Goal: Task Accomplishment & Management: Use online tool/utility

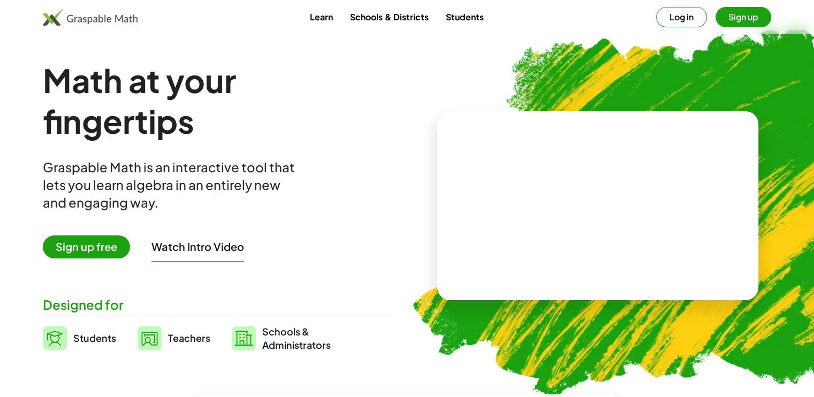
click at [88, 243] on span "Sign up free" at bounding box center [86, 246] width 87 height 23
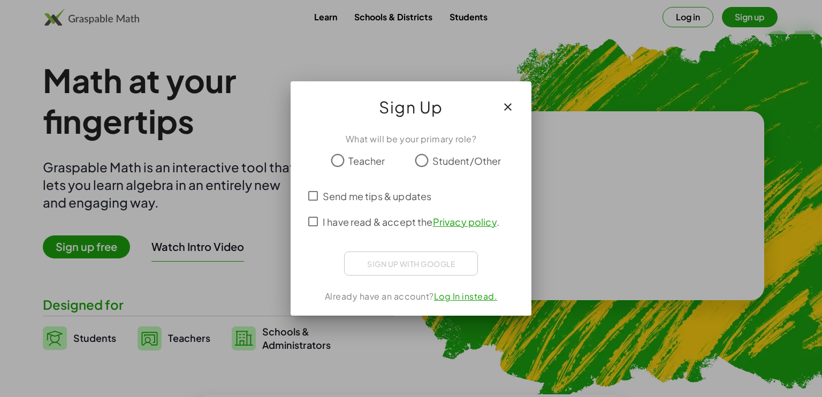
click at [433, 164] on span "Student/Other" at bounding box center [466, 161] width 69 height 14
click at [415, 259] on div "Sign up with Google Acceder con Google Acceder con Google. Se abre en una [PERS…" at bounding box center [411, 263] width 134 height 24
click at [335, 191] on span "Send me tips & updates" at bounding box center [377, 196] width 109 height 14
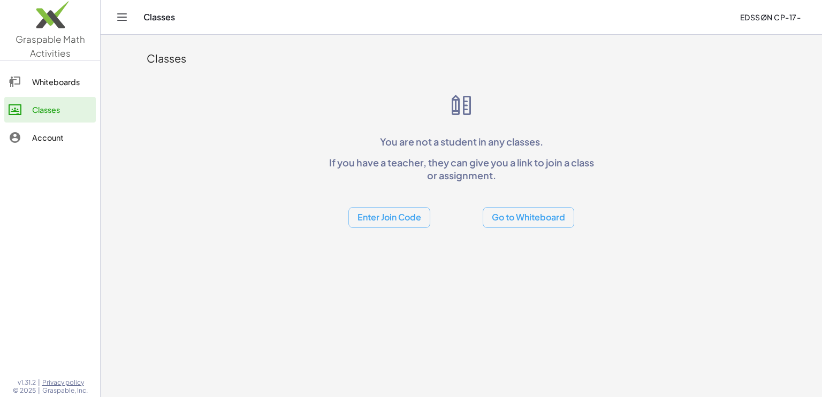
click at [529, 211] on button "Go to Whiteboard" at bounding box center [528, 217] width 91 height 21
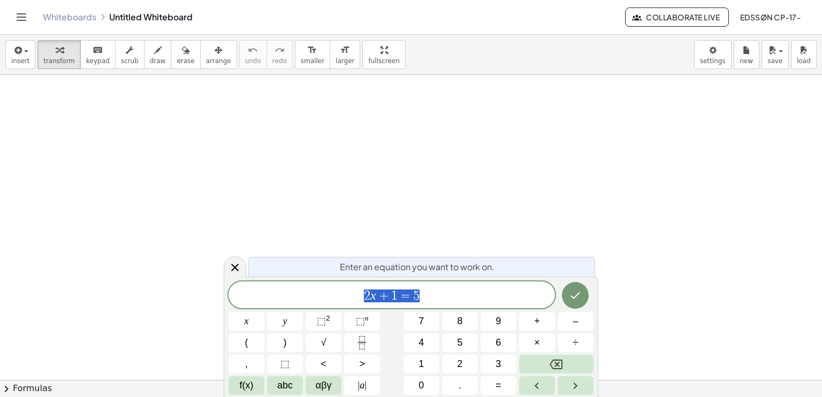
drag, startPoint x: 256, startPoint y: 127, endPoint x: 327, endPoint y: 190, distance: 95.9
click at [325, 192] on div at bounding box center [411, 380] width 822 height 610
drag, startPoint x: 225, startPoint y: 184, endPoint x: 292, endPoint y: 125, distance: 89.8
click at [267, 159] on div at bounding box center [411, 380] width 822 height 610
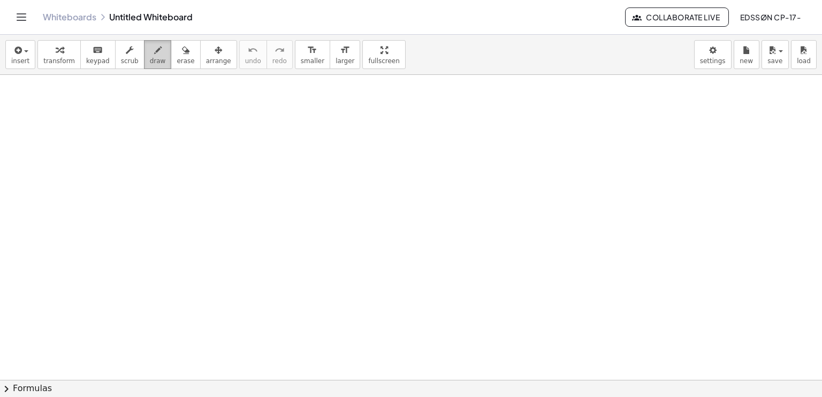
click at [150, 59] on span "draw" at bounding box center [158, 60] width 16 height 7
drag, startPoint x: 261, startPoint y: 118, endPoint x: 393, endPoint y: 164, distance: 139.6
click at [393, 164] on div at bounding box center [411, 380] width 822 height 610
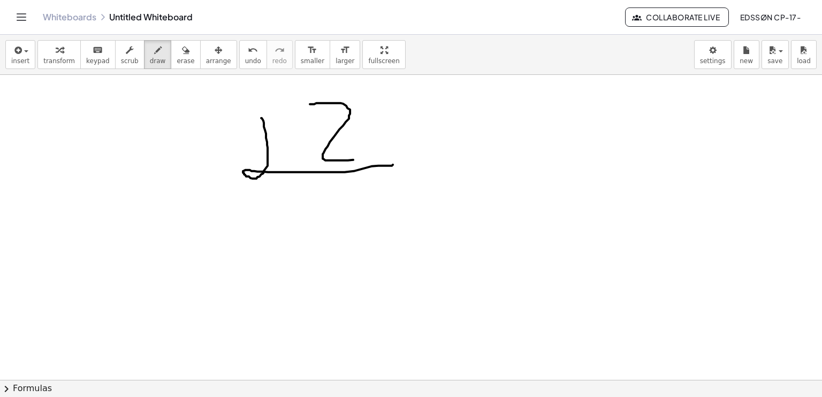
drag, startPoint x: 348, startPoint y: 108, endPoint x: 318, endPoint y: 208, distance: 104.3
click at [362, 170] on div at bounding box center [411, 380] width 822 height 610
drag, startPoint x: 326, startPoint y: 188, endPoint x: 378, endPoint y: 212, distance: 56.9
click at [378, 213] on div at bounding box center [411, 380] width 822 height 610
click at [367, 240] on div at bounding box center [411, 380] width 822 height 610
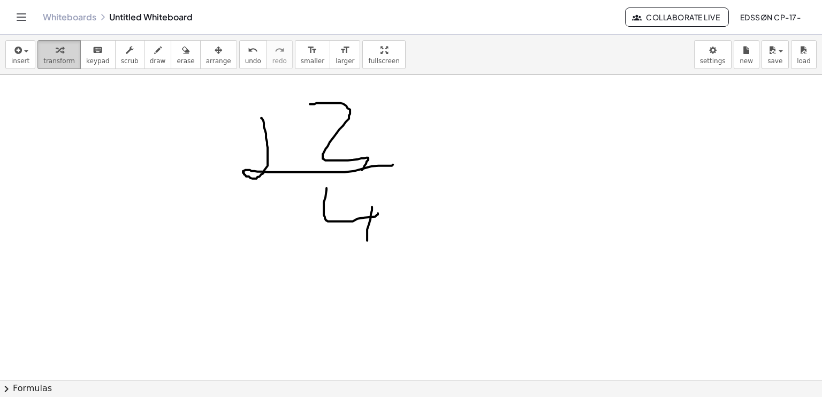
click at [48, 54] on div "button" at bounding box center [59, 49] width 32 height 13
click at [56, 51] on icon "button" at bounding box center [59, 50] width 7 height 13
click at [91, 56] on button "keyboard keypad" at bounding box center [97, 54] width 35 height 29
click at [95, 54] on div "keyboard" at bounding box center [98, 49] width 24 height 13
drag, startPoint x: 66, startPoint y: 58, endPoint x: 56, endPoint y: 60, distance: 10.4
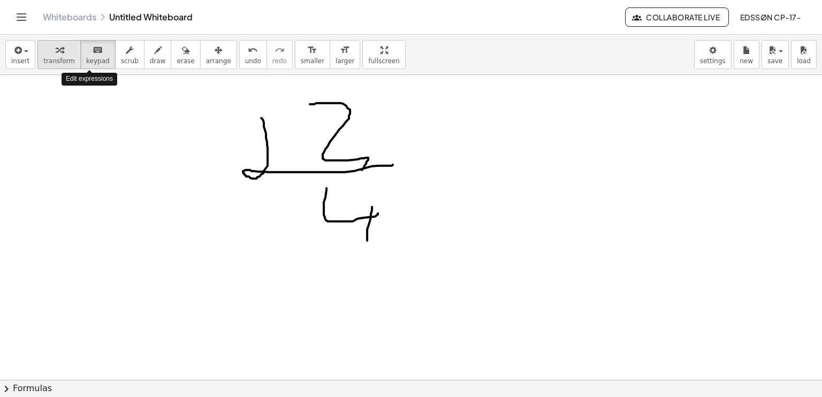
click at [66, 58] on span "transform" at bounding box center [59, 60] width 32 height 7
click at [26, 62] on span "insert" at bounding box center [20, 60] width 18 height 7
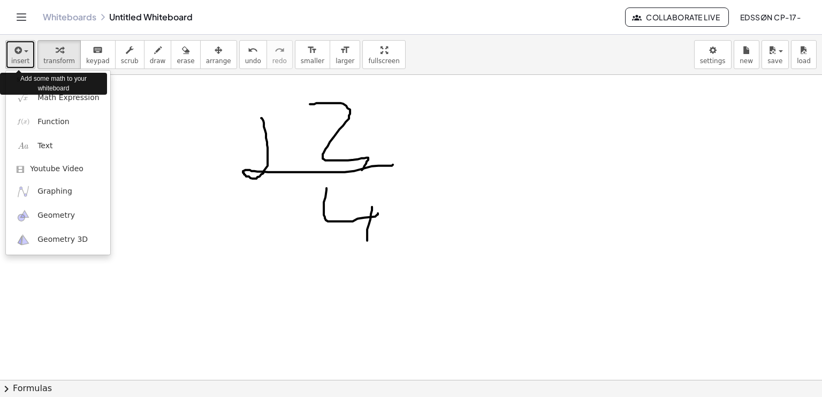
click at [26, 61] on span "insert" at bounding box center [20, 60] width 18 height 7
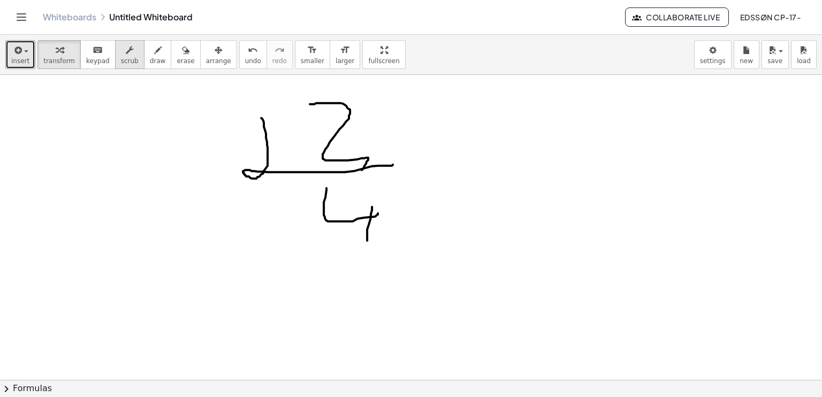
click at [121, 57] on span "scrub" at bounding box center [130, 60] width 18 height 7
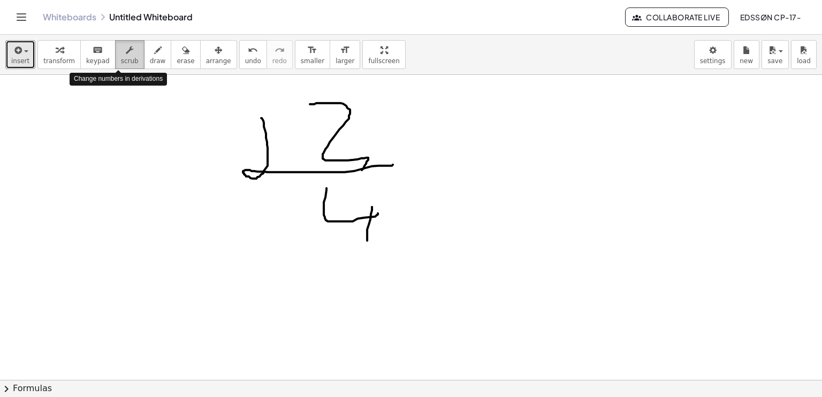
click at [121, 57] on span "scrub" at bounding box center [130, 60] width 18 height 7
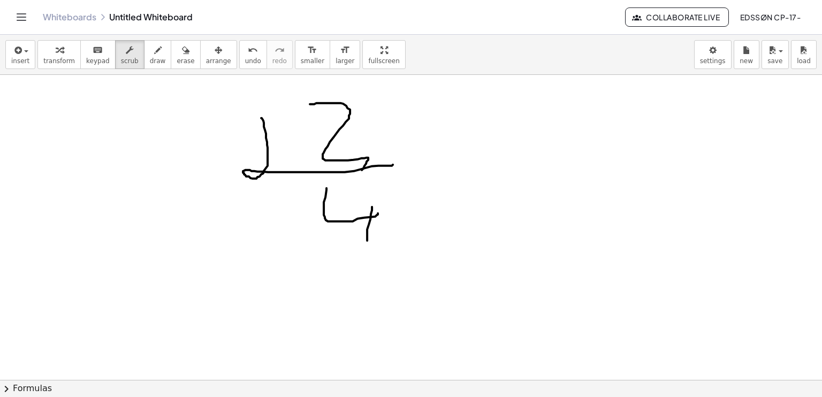
drag, startPoint x: 188, startPoint y: 151, endPoint x: 197, endPoint y: 146, distance: 10.1
click at [197, 146] on div at bounding box center [411, 380] width 822 height 610
drag, startPoint x: 196, startPoint y: 141, endPoint x: 154, endPoint y: 144, distance: 41.9
click at [233, 164] on div at bounding box center [411, 380] width 822 height 610
drag, startPoint x: 234, startPoint y: 151, endPoint x: 410, endPoint y: 146, distance: 175.5
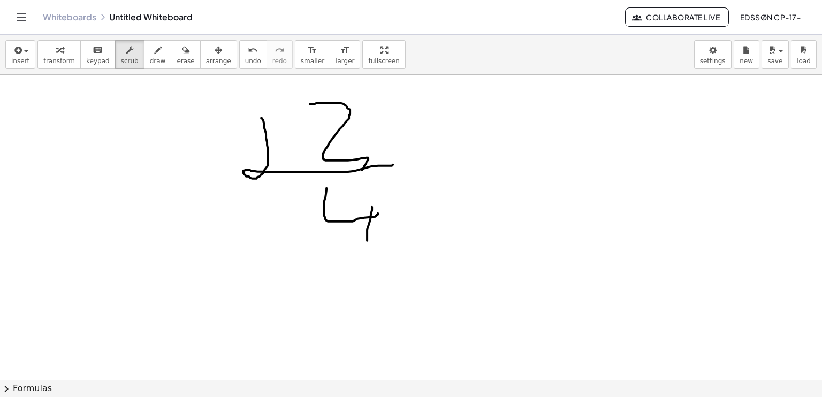
click at [397, 157] on div at bounding box center [411, 380] width 822 height 610
drag, startPoint x: 389, startPoint y: 161, endPoint x: 336, endPoint y: 98, distance: 82.4
click at [387, 158] on div at bounding box center [411, 380] width 822 height 610
click at [24, 52] on span "button" at bounding box center [26, 51] width 4 height 2
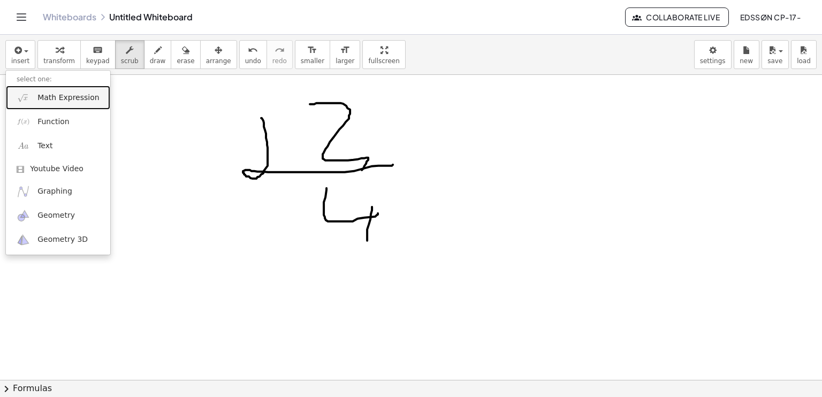
click at [91, 96] on span "Math Expression" at bounding box center [68, 98] width 62 height 11
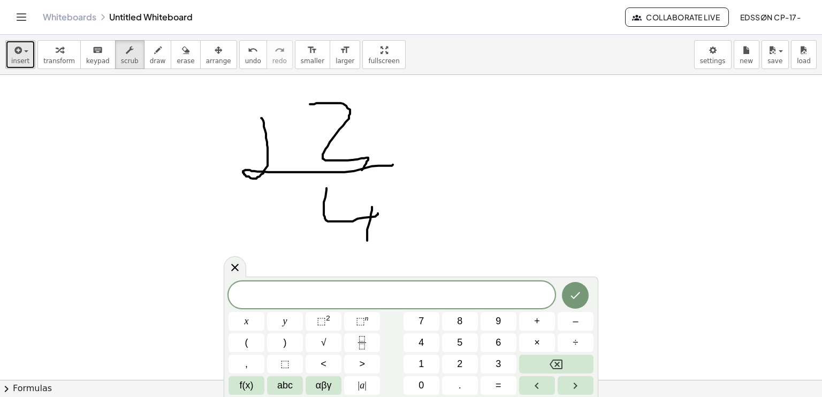
click at [14, 63] on span "insert" at bounding box center [20, 60] width 18 height 7
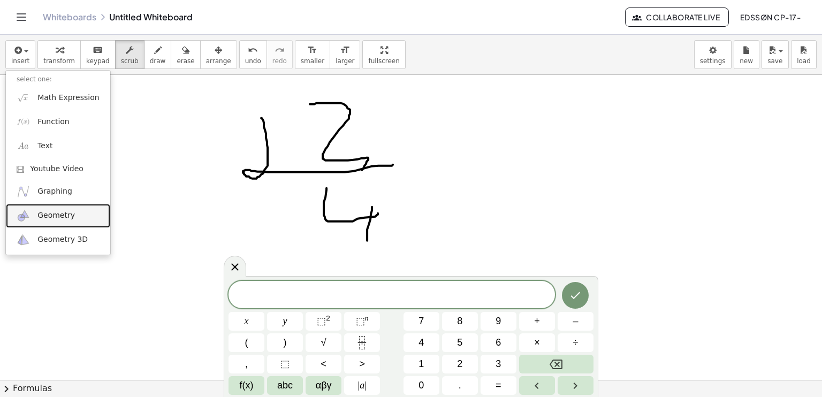
click at [66, 224] on link "Geometry" at bounding box center [58, 216] width 104 height 24
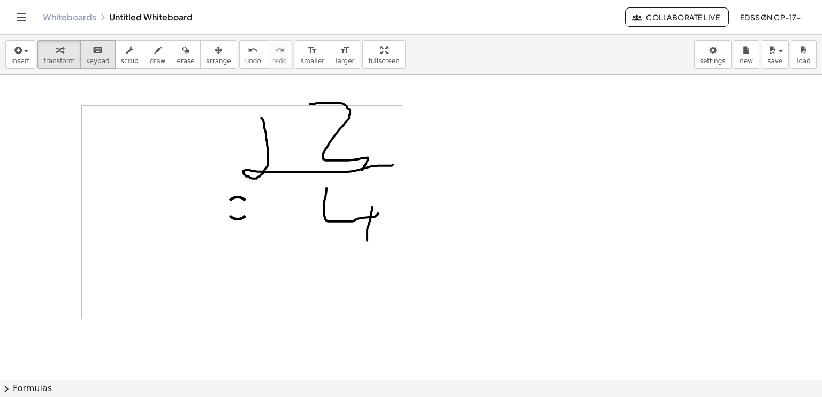
click at [93, 52] on icon "keyboard" at bounding box center [98, 50] width 10 height 13
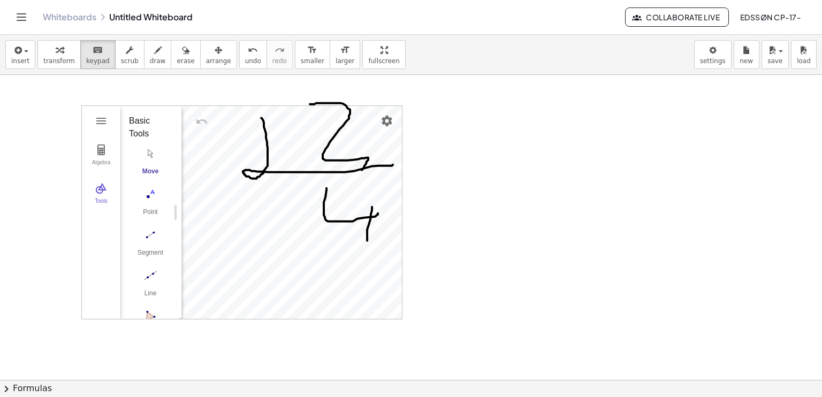
click at [446, 196] on div at bounding box center [411, 380] width 822 height 610
click at [150, 60] on span "draw" at bounding box center [158, 60] width 16 height 7
click at [129, 60] on button "scrub" at bounding box center [129, 54] width 29 height 29
click at [177, 58] on span "erase" at bounding box center [186, 60] width 18 height 7
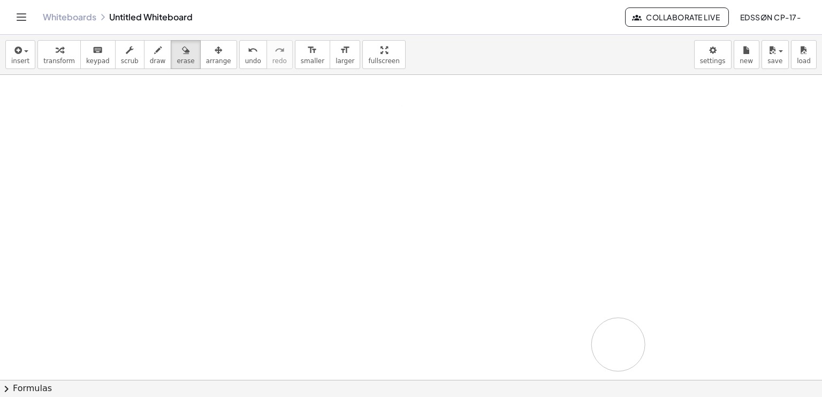
drag, startPoint x: 362, startPoint y: 139, endPoint x: 603, endPoint y: 315, distance: 299.1
click at [616, 342] on div at bounding box center [411, 380] width 822 height 610
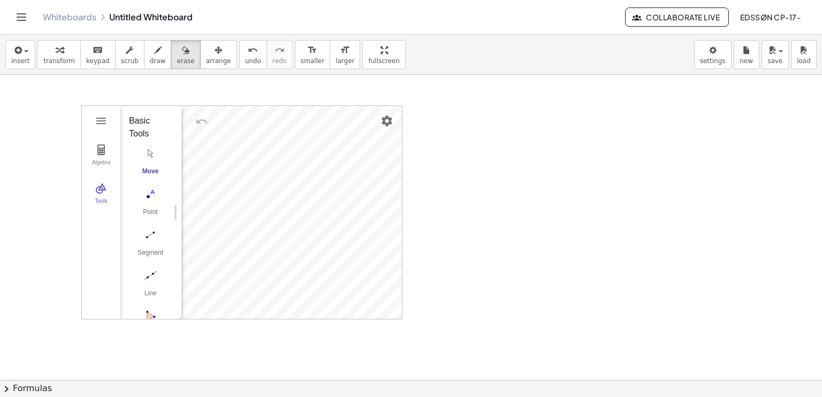
click at [377, 204] on div at bounding box center [411, 380] width 822 height 610
click at [150, 57] on span "draw" at bounding box center [158, 60] width 16 height 7
click at [262, 166] on div at bounding box center [411, 380] width 822 height 610
click at [143, 242] on div at bounding box center [411, 380] width 822 height 610
click at [146, 232] on div at bounding box center [411, 380] width 822 height 610
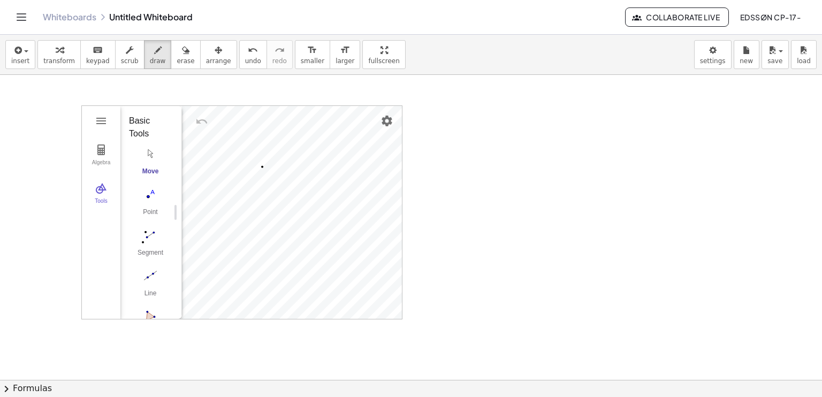
drag, startPoint x: 119, startPoint y: 58, endPoint x: 120, endPoint y: 69, distance: 10.7
click at [120, 64] on button "scrub" at bounding box center [129, 54] width 29 height 29
drag, startPoint x: 109, startPoint y: 156, endPoint x: 102, endPoint y: 178, distance: 23.0
click at [103, 174] on div "Algebra Tools" at bounding box center [101, 174] width 39 height 77
click at [96, 199] on div "Tools" at bounding box center [101, 205] width 34 height 15
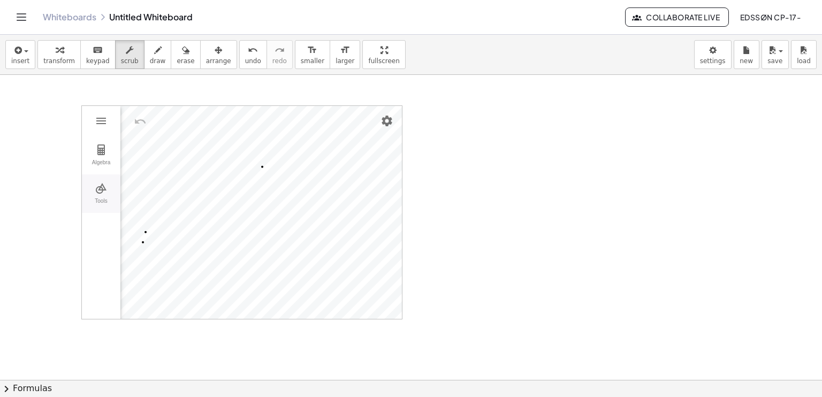
click at [104, 200] on div "Tools" at bounding box center [101, 205] width 34 height 15
click at [156, 163] on img "Line. Select two points or positions" at bounding box center [150, 170] width 43 height 17
click at [432, 183] on div "Algebra Tools Point A GeoGebra Geometry Basic Tools Move Point Segment Line Pol…" at bounding box center [411, 380] width 822 height 610
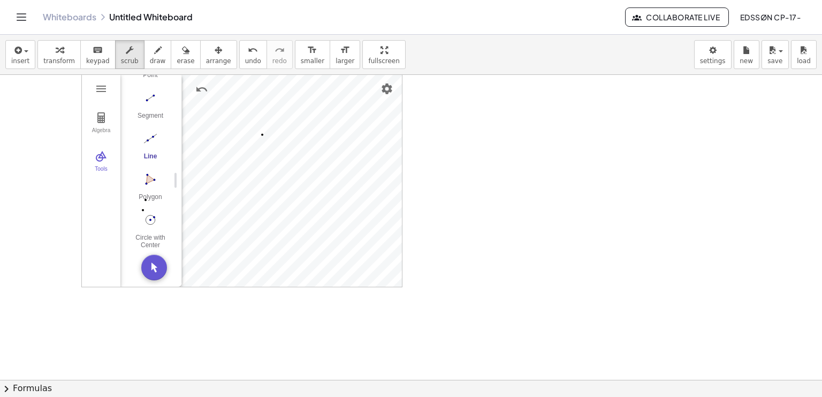
scroll to position [0, 0]
